Goal: Check status: Check status

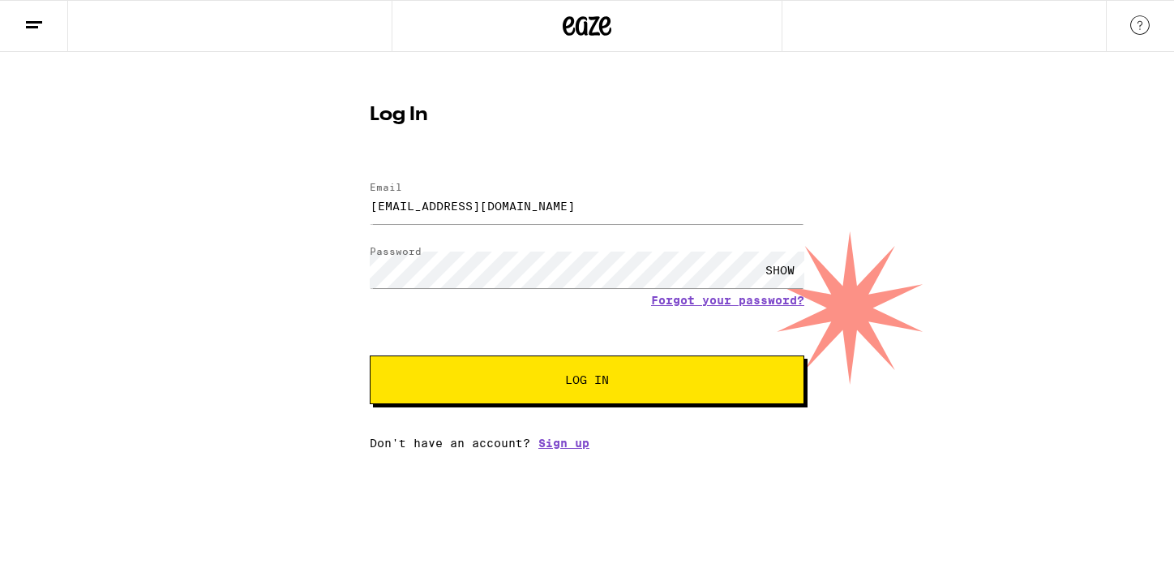
click at [520, 247] on div "SHOW" at bounding box center [587, 270] width 435 height 48
click at [471, 383] on span "Log In" at bounding box center [587, 379] width 303 height 11
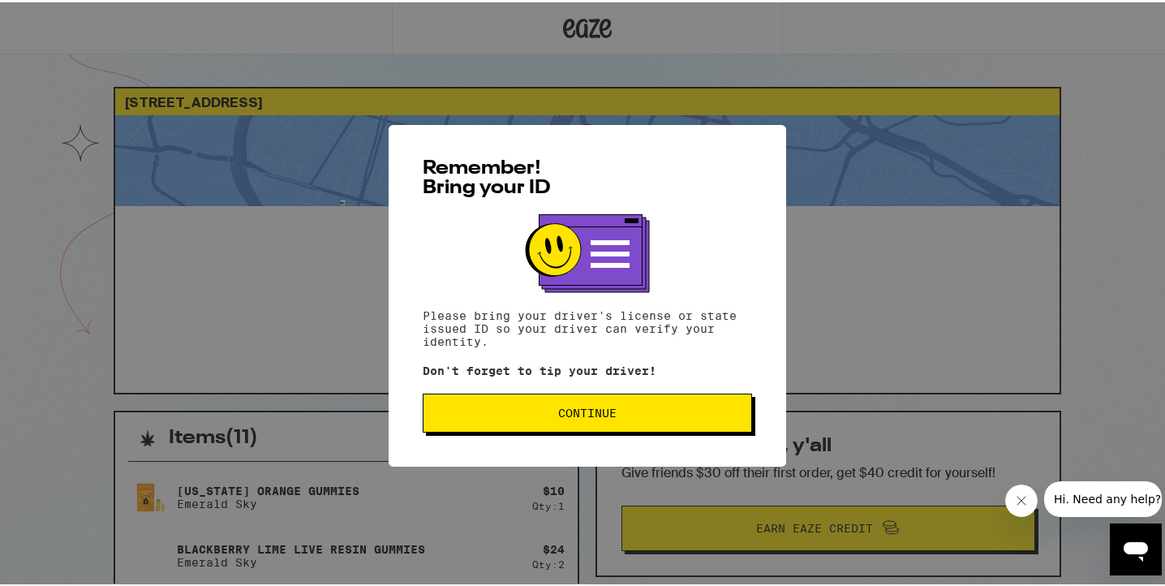
click at [528, 416] on span "Continue" at bounding box center [587, 410] width 302 height 11
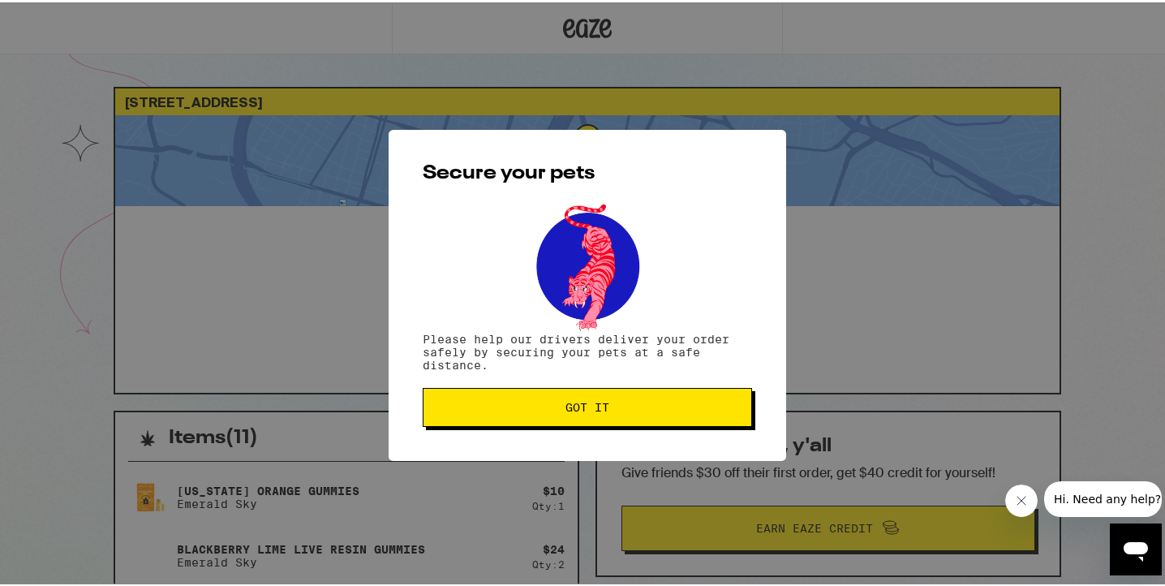
click at [528, 416] on button "Got it" at bounding box center [587, 404] width 329 height 39
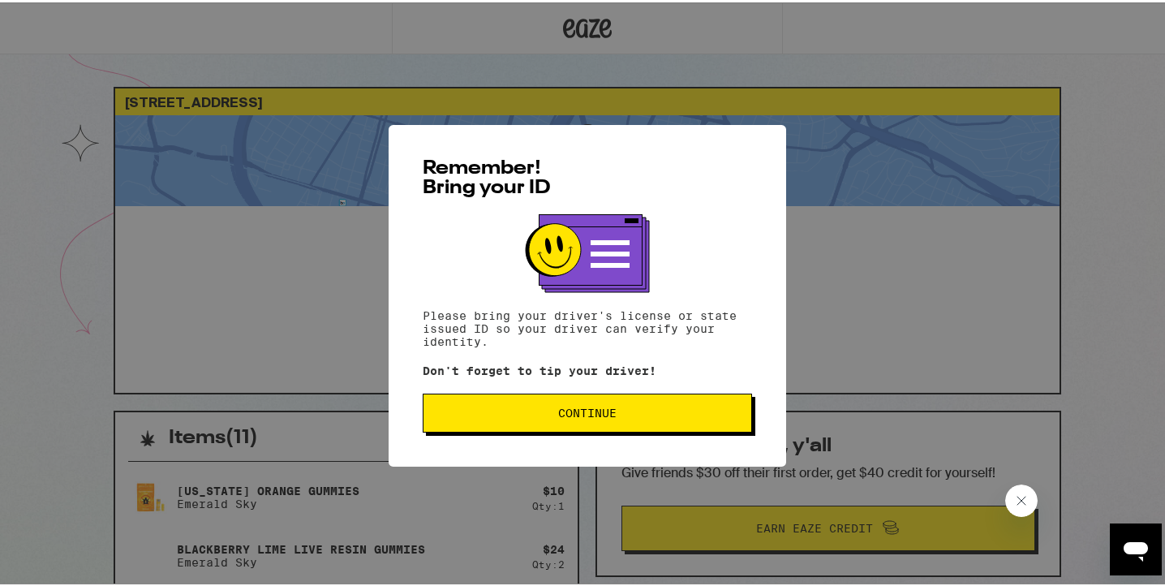
click at [651, 410] on span "Continue" at bounding box center [587, 410] width 302 height 11
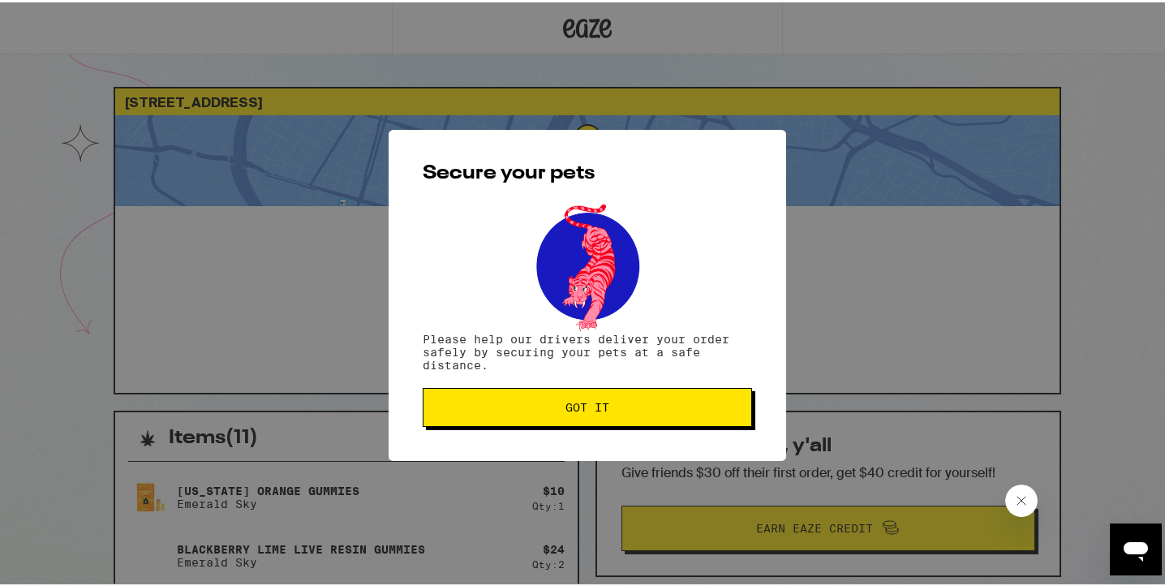
click at [646, 410] on span "Got it" at bounding box center [587, 404] width 302 height 11
click at [646, 410] on div "Secure your pets Please help our drivers deliver your order safely by securing …" at bounding box center [586, 292] width 397 height 331
